Goal: Navigation & Orientation: Find specific page/section

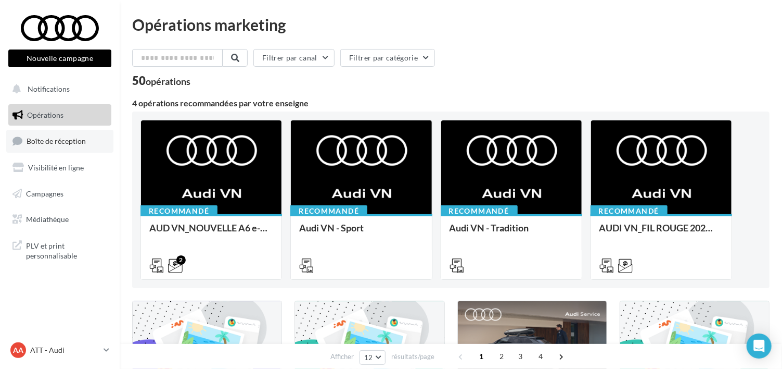
click at [74, 138] on span "Boîte de réception" at bounding box center [56, 140] width 59 height 9
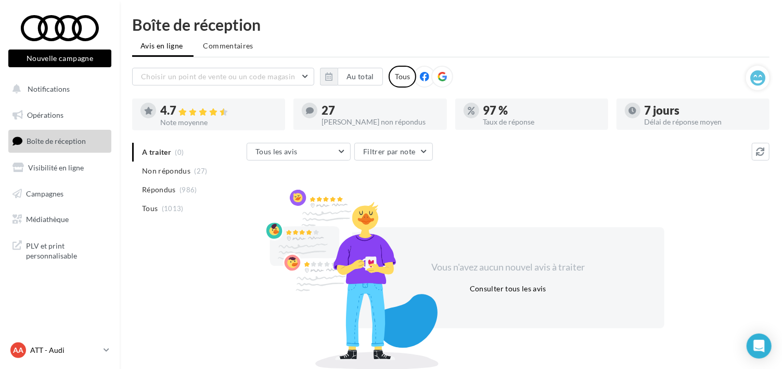
click at [31, 344] on div "AA ATT - Audi audi-frej-ver" at bounding box center [54, 350] width 89 height 16
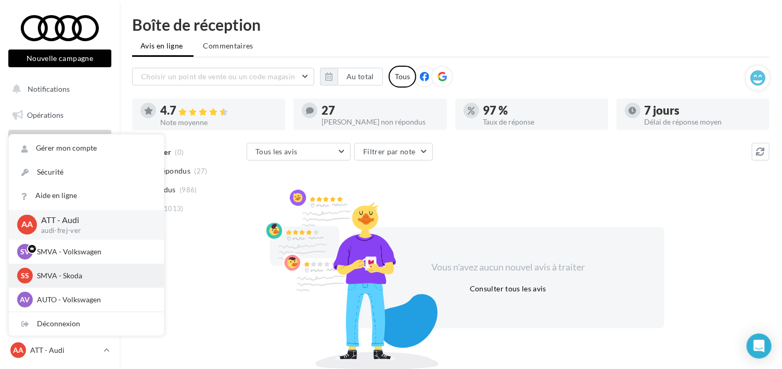
click at [51, 269] on div "SS SMVA - Skoda sk-puge-ver" at bounding box center [86, 276] width 138 height 16
